Goal: Find specific page/section: Find specific page/section

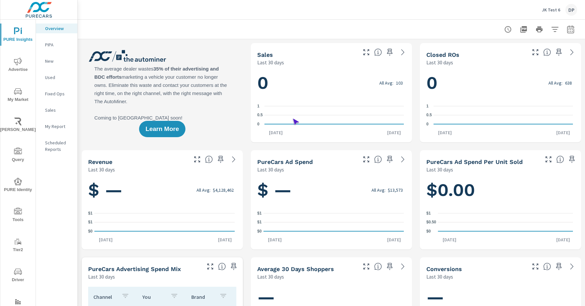
scroll to position [0, 0]
click at [17, 276] on span "Driver" at bounding box center [17, 276] width 31 height 16
